Goal: Task Accomplishment & Management: Use online tool/utility

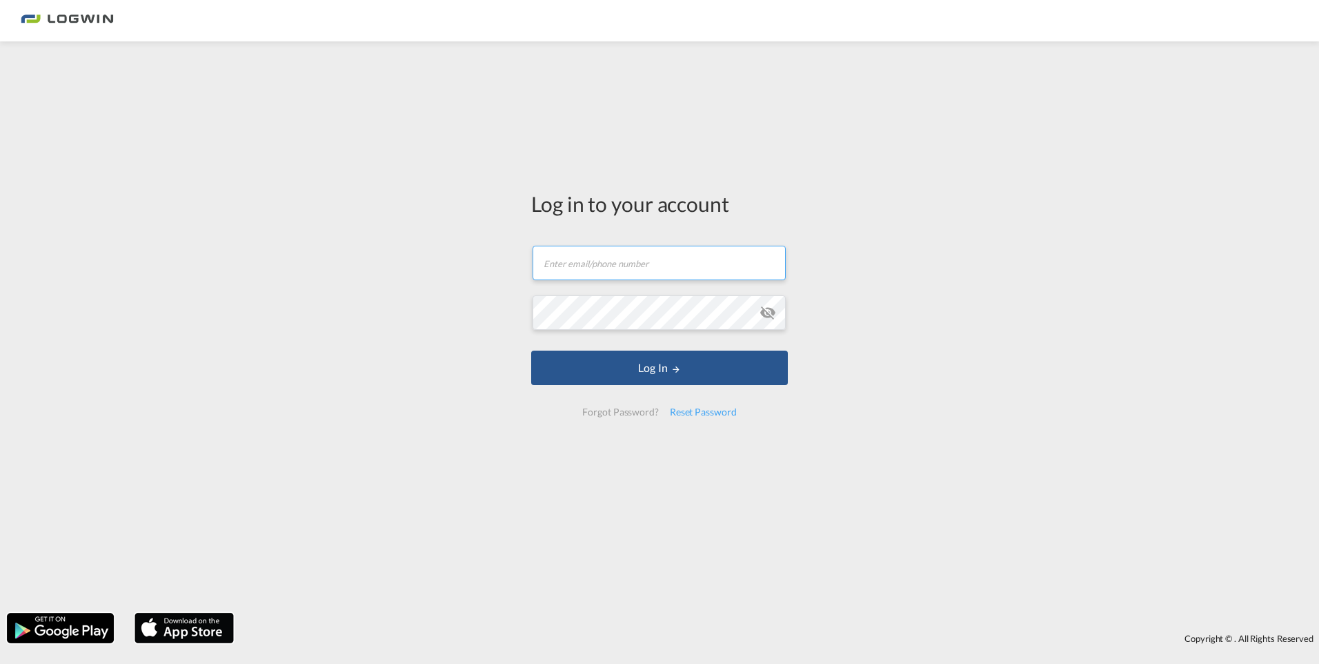
click at [644, 268] on input "text" at bounding box center [658, 263] width 253 height 34
type input "[PERSON_NAME][EMAIL_ADDRESS][DOMAIN_NAME]"
click at [531, 350] on button "Log In" at bounding box center [659, 367] width 257 height 34
